Goal: Communication & Community: Answer question/provide support

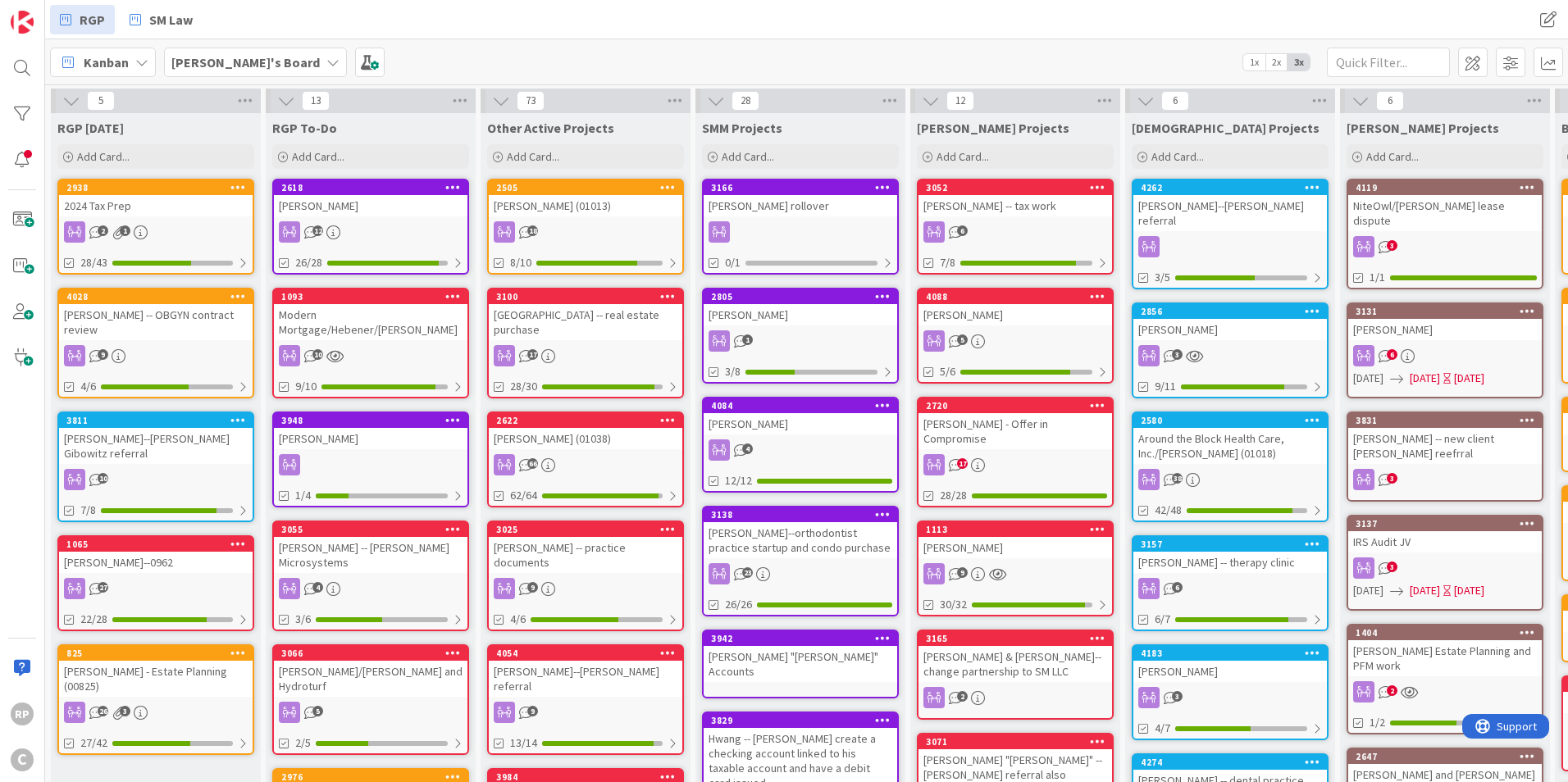
click at [576, 203] on div "[PERSON_NAME] (01013)" at bounding box center [585, 206] width 194 height 21
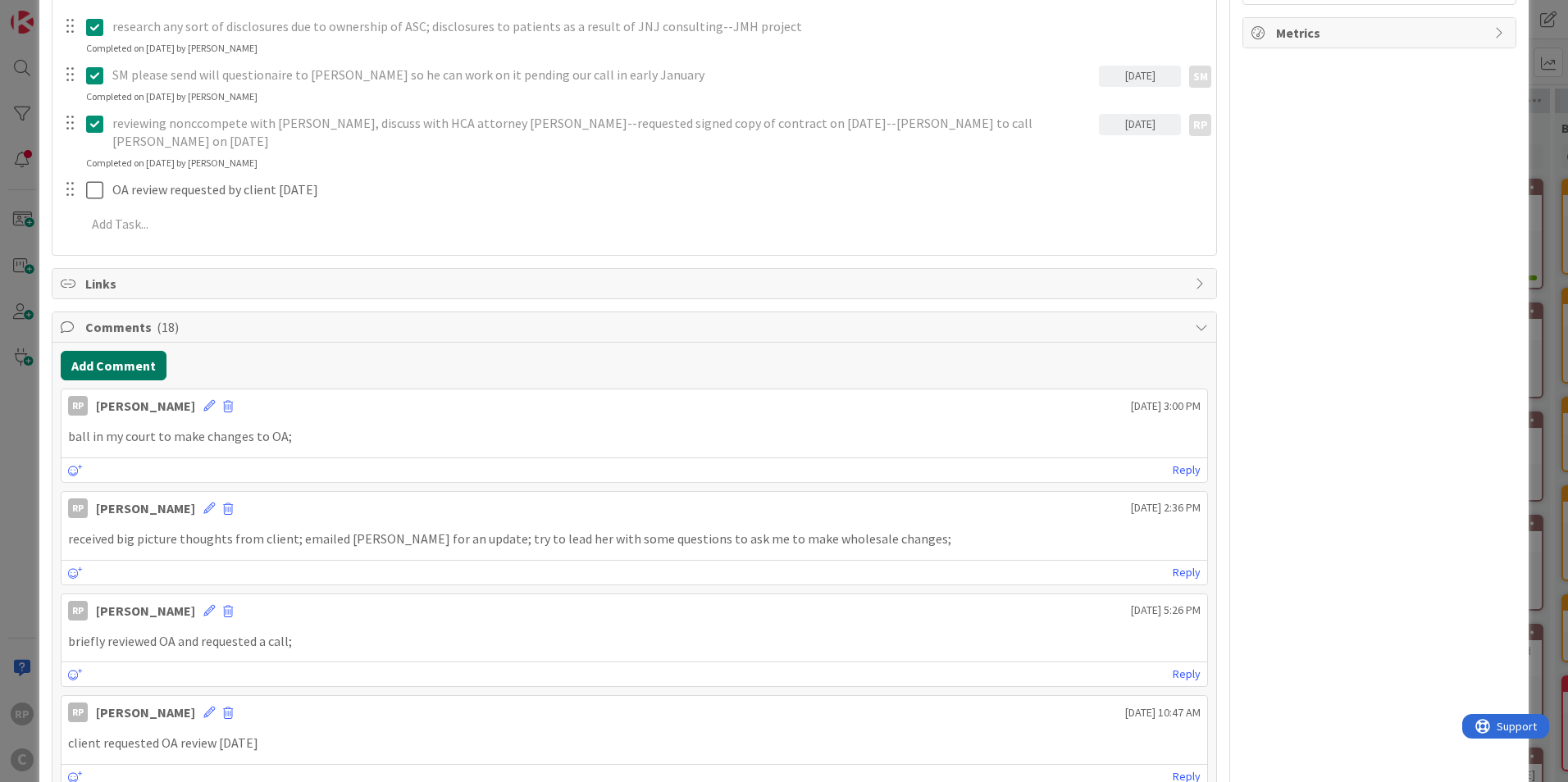
click at [101, 351] on button "Add Comment" at bounding box center [113, 366] width 106 height 29
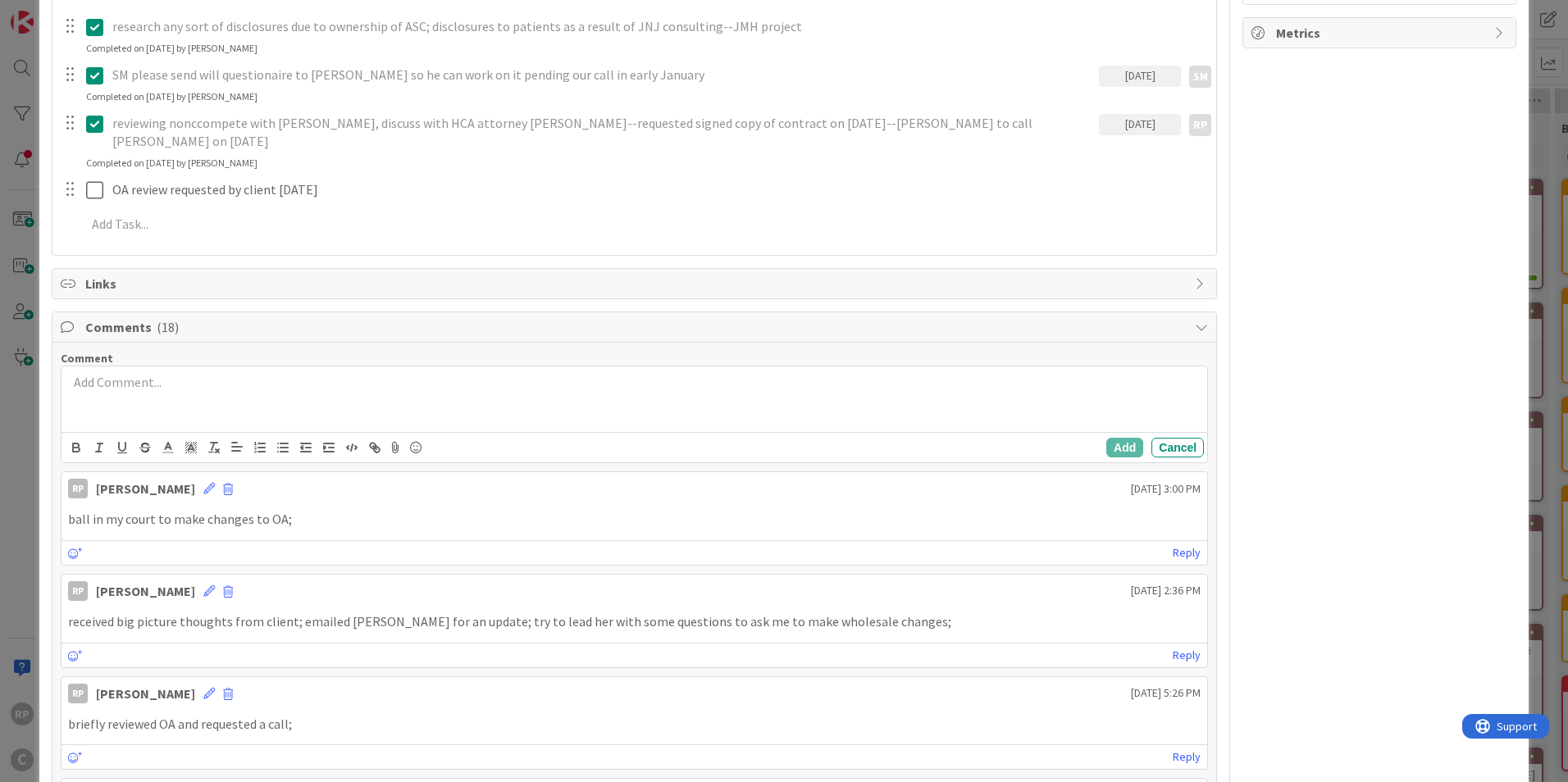
click at [123, 382] on div at bounding box center [634, 399] width 1146 height 65
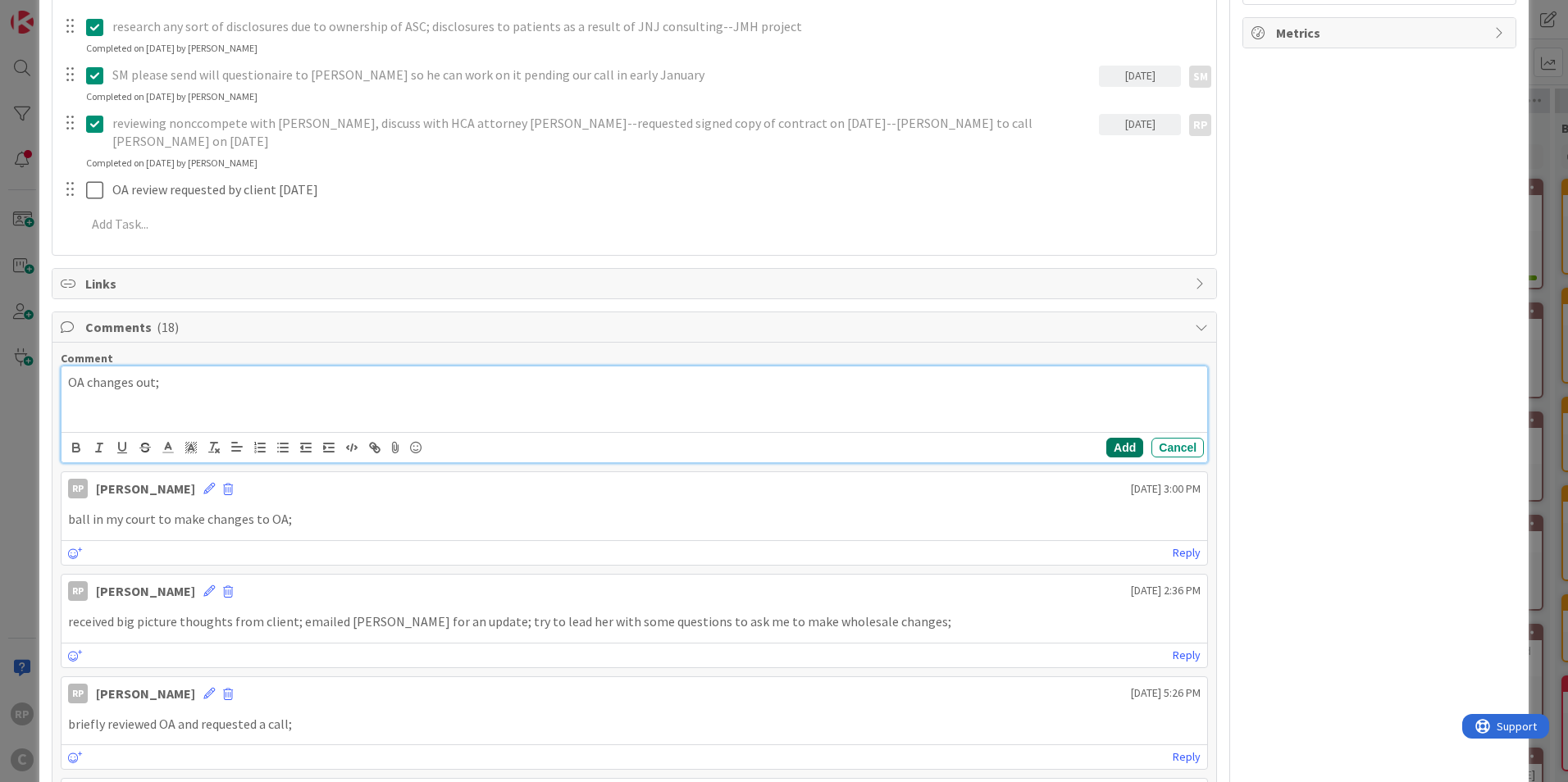
click at [1106, 438] on button "Add" at bounding box center [1124, 447] width 37 height 19
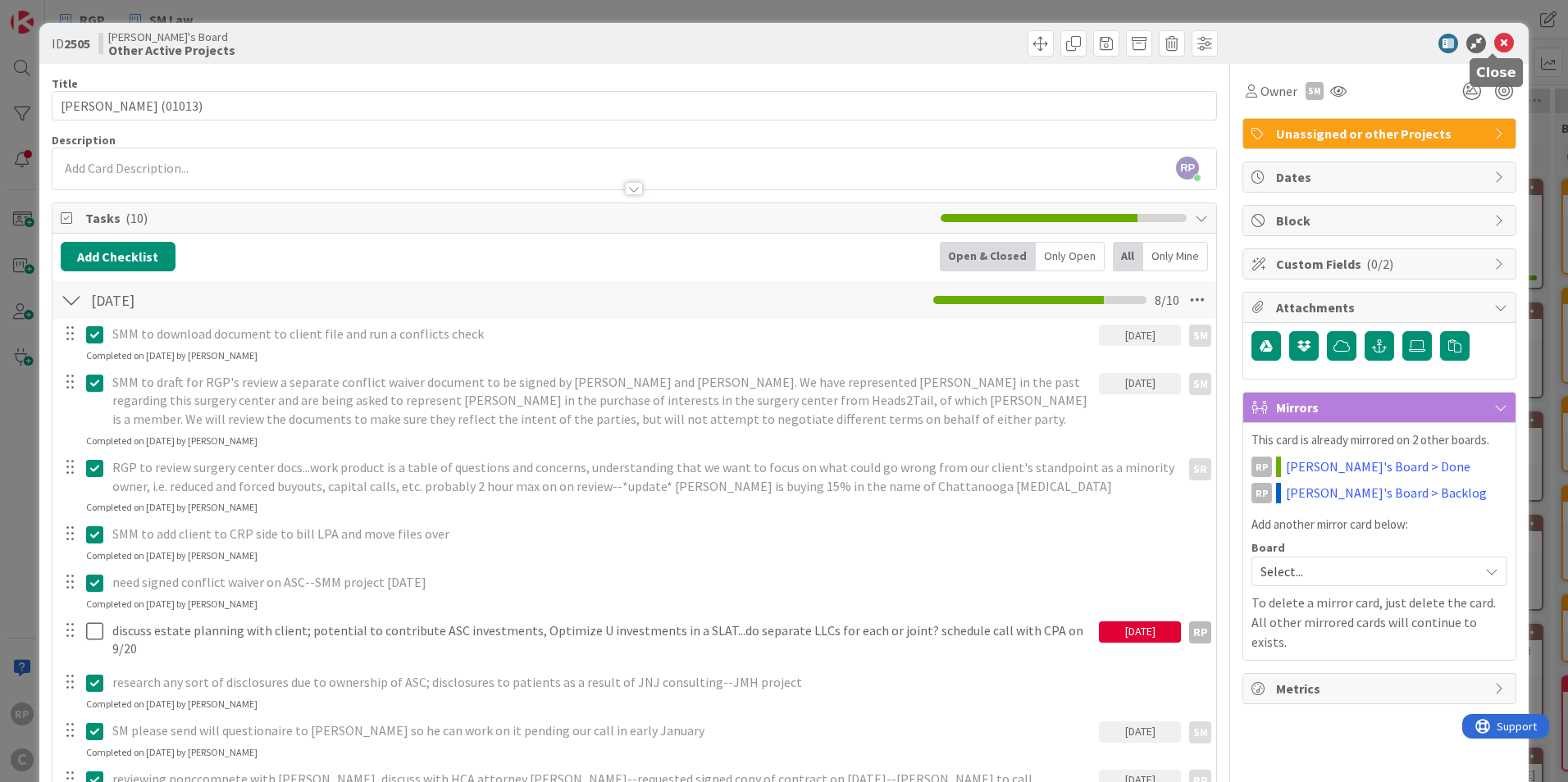
click at [1496, 39] on icon at bounding box center [1504, 44] width 19 height 19
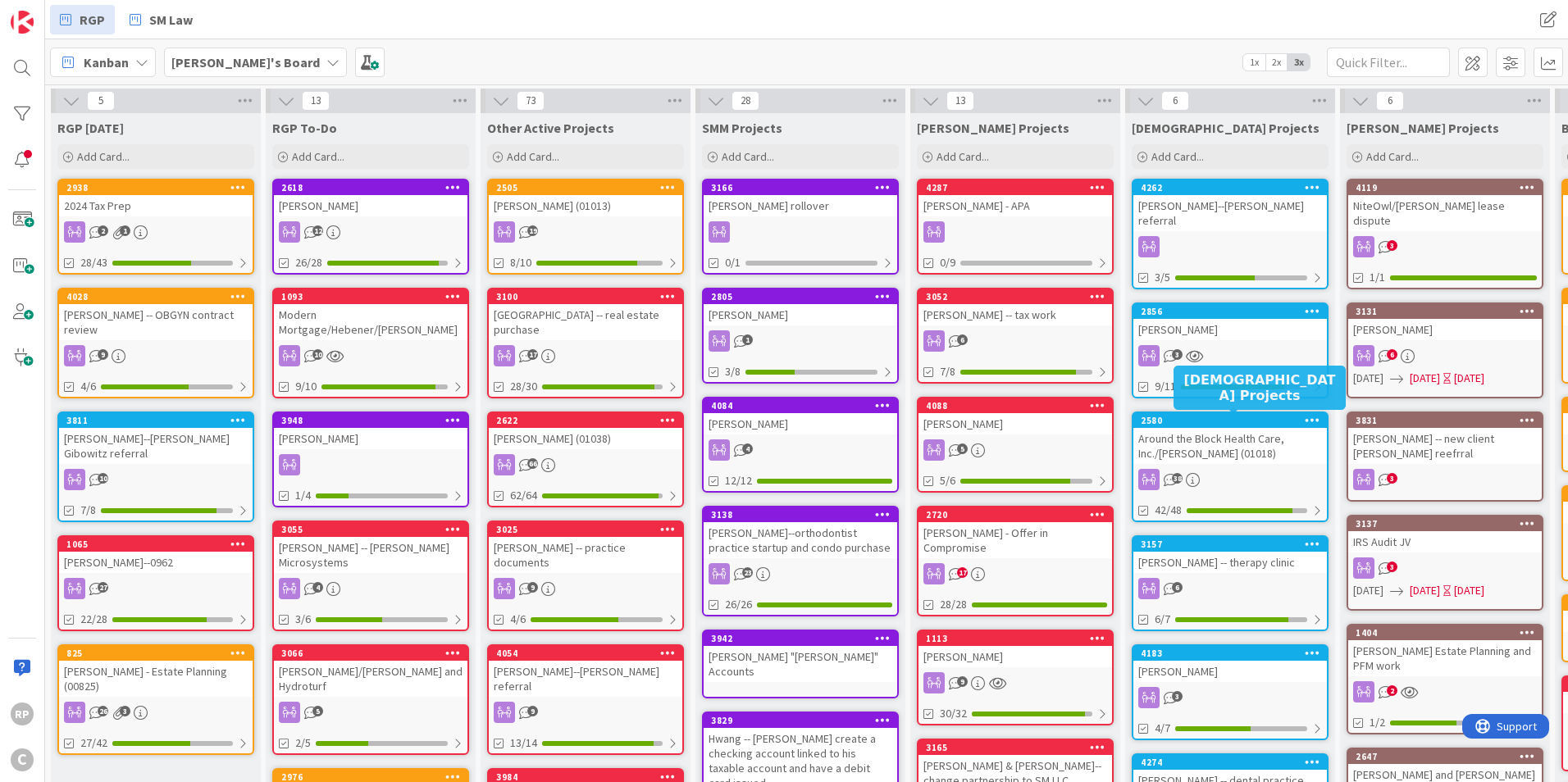
click at [1221, 426] on div "2580" at bounding box center [1233, 421] width 186 height 12
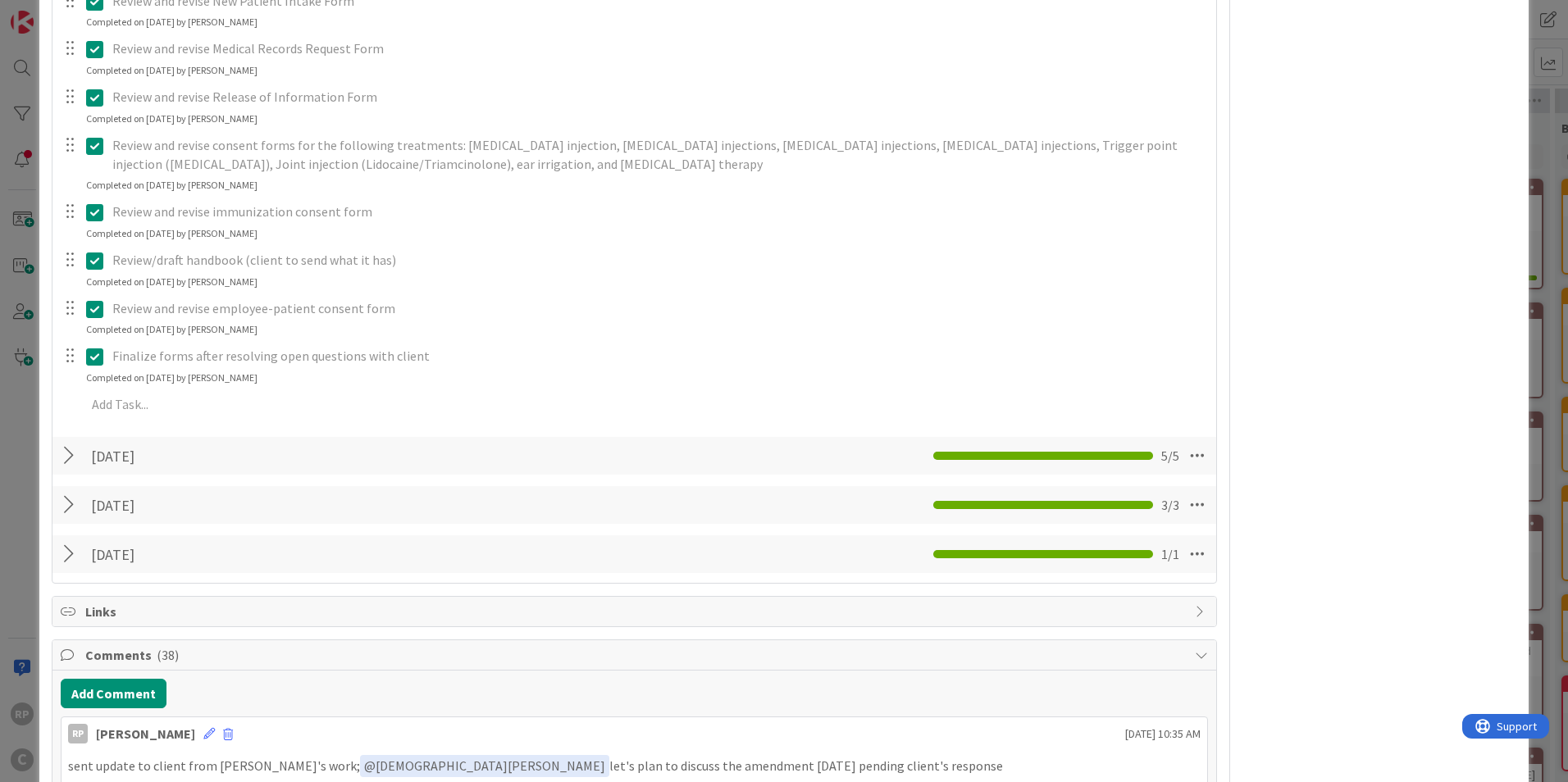
scroll to position [1722, 0]
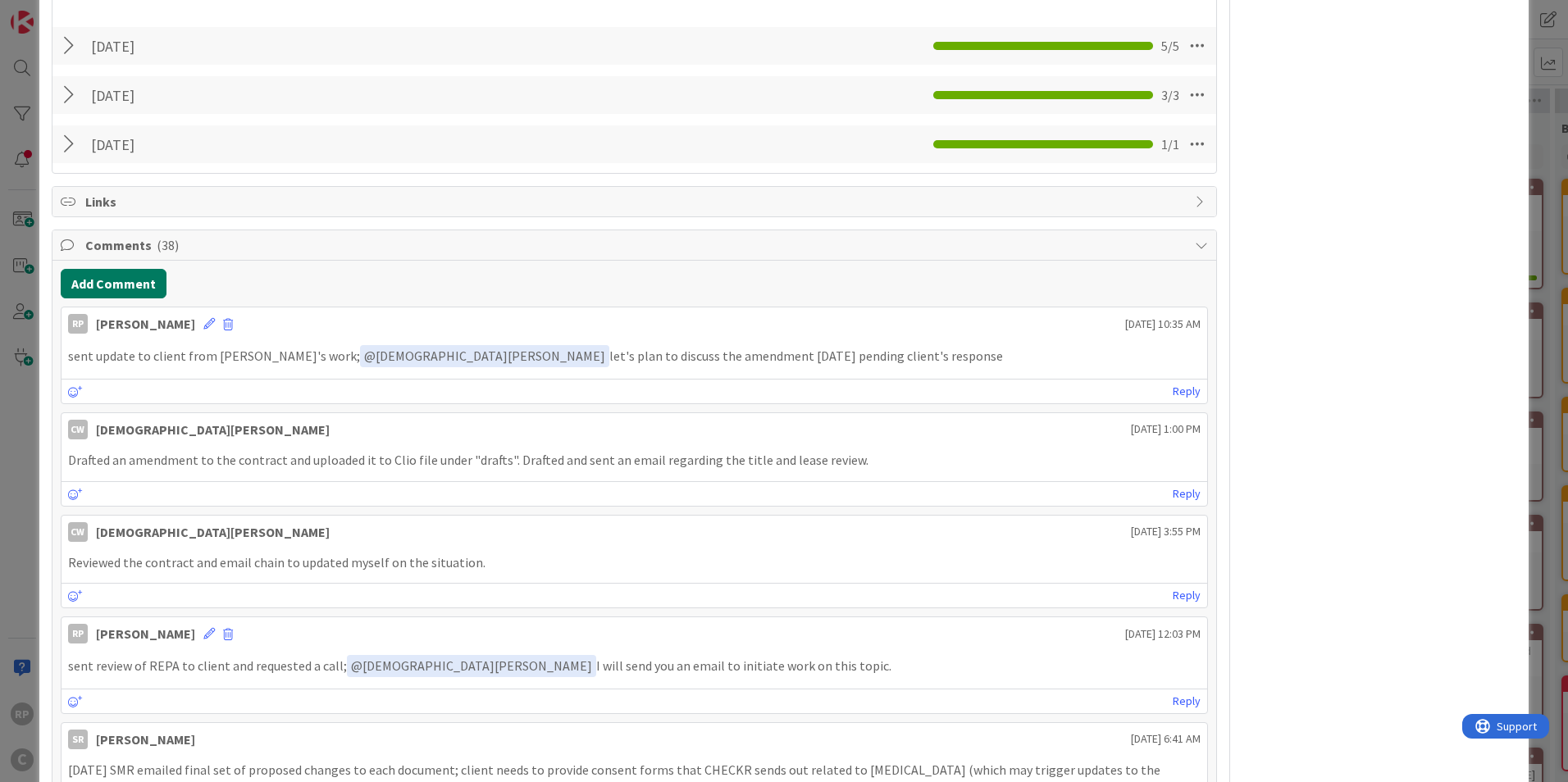
click at [129, 289] on button "Add Comment" at bounding box center [113, 284] width 106 height 29
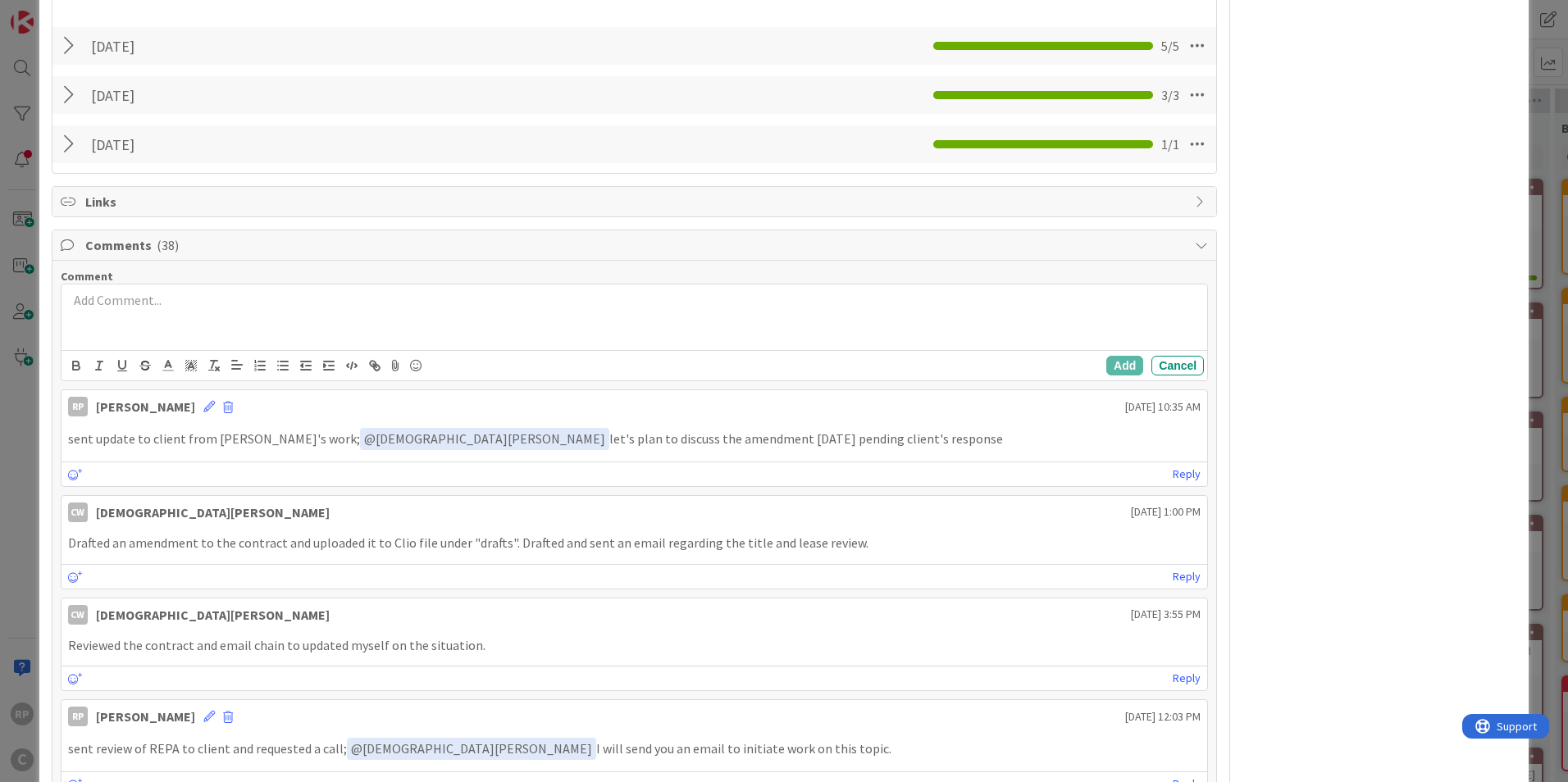
click at [119, 305] on p at bounding box center [634, 300] width 1132 height 18
click at [1129, 367] on button "Add" at bounding box center [1124, 366] width 37 height 19
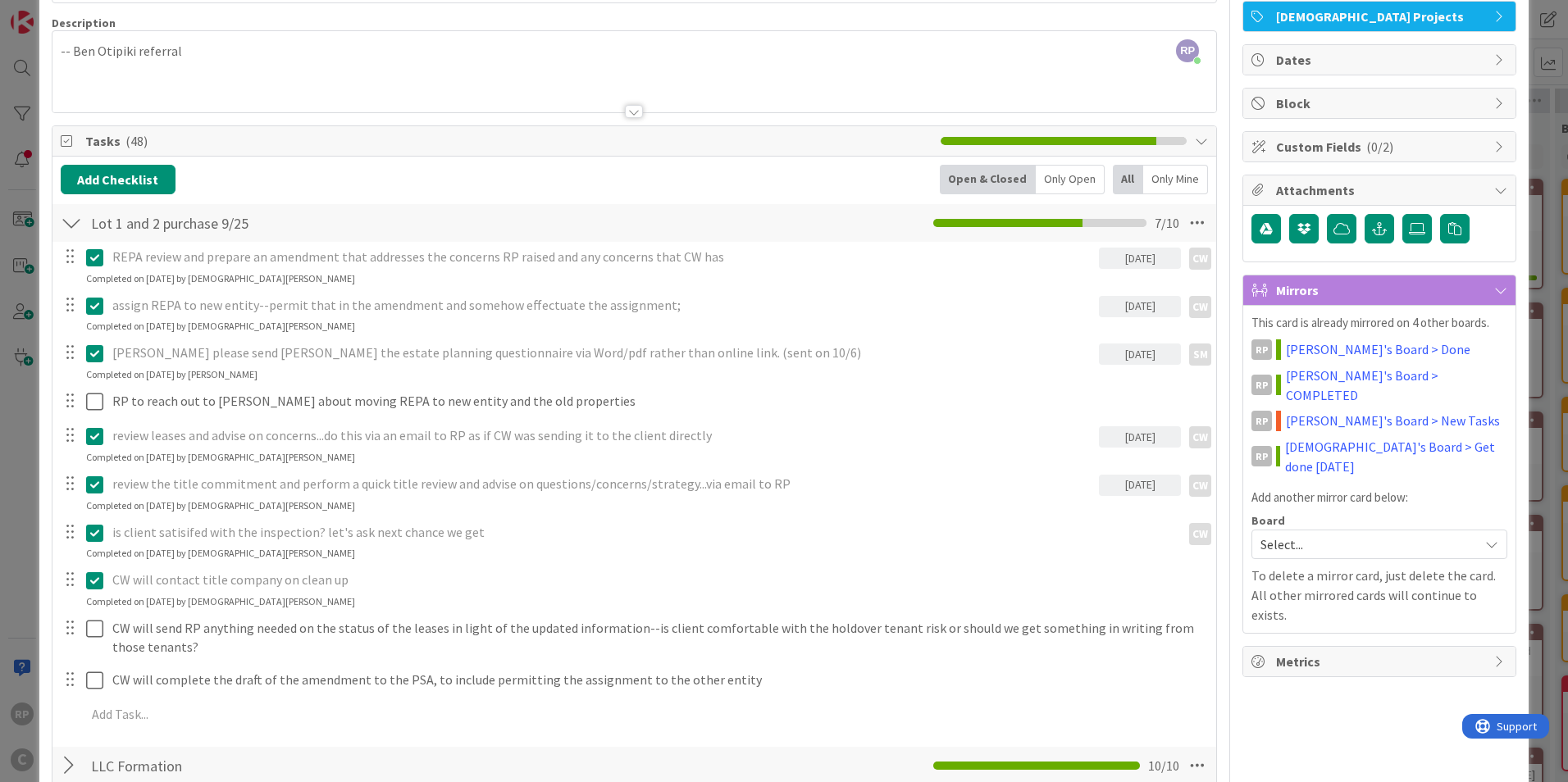
scroll to position [0, 0]
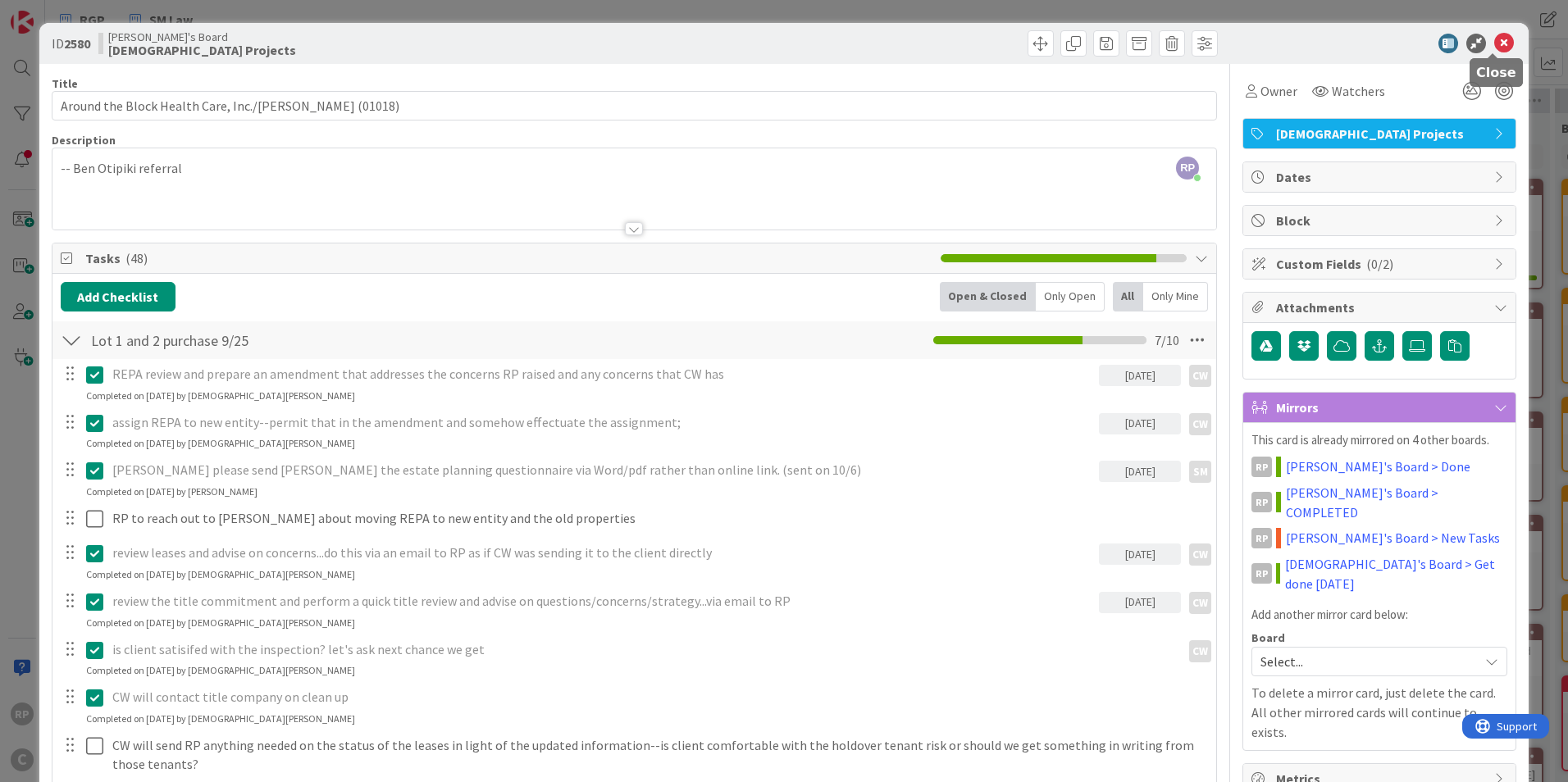
click at [1501, 41] on icon at bounding box center [1504, 44] width 19 height 19
